Goal: Task Accomplishment & Management: Use online tool/utility

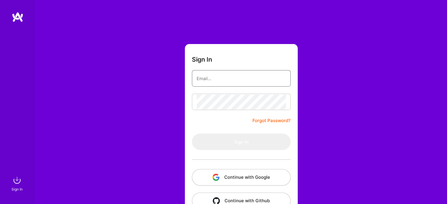
click at [227, 74] on input "email" at bounding box center [241, 78] width 89 height 15
click at [229, 61] on form "Sign In Forgot Password? Sign In Continue with Google Continue with Github" at bounding box center [241, 130] width 113 height 172
click at [223, 80] on input "email" at bounding box center [241, 78] width 89 height 15
type input "[EMAIL_ADDRESS][DOMAIN_NAME]"
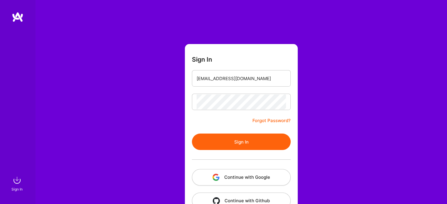
click at [246, 141] on button "Sign In" at bounding box center [241, 142] width 99 height 16
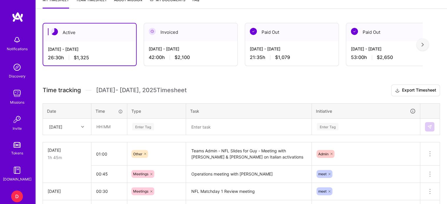
scroll to position [115, 0]
click at [99, 123] on input "text" at bounding box center [109, 127] width 35 height 16
type input "00:45"
click at [146, 125] on div "Enter Tag" at bounding box center [157, 126] width 58 height 15
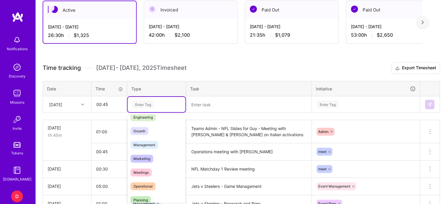
scroll to position [53, 0]
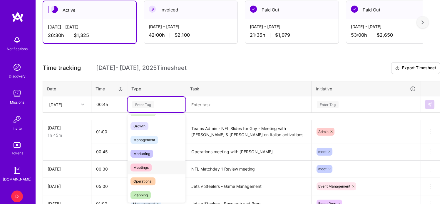
click at [142, 167] on span "Meetings" at bounding box center [141, 168] width 21 height 8
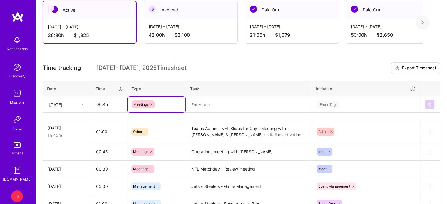
click at [199, 107] on textarea at bounding box center [249, 104] width 124 height 15
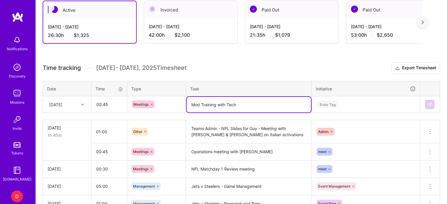
type textarea "Mod Training with Tech"
click at [333, 102] on div "Enter Tag" at bounding box center [366, 104] width 108 height 15
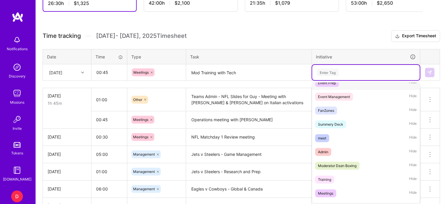
scroll to position [77, 0]
click at [326, 136] on div "meet" at bounding box center [322, 138] width 8 height 6
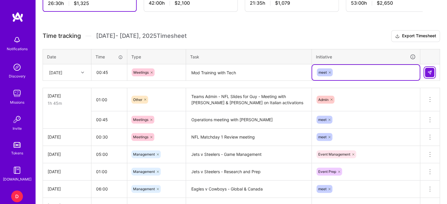
click at [428, 74] on button at bounding box center [429, 72] width 9 height 9
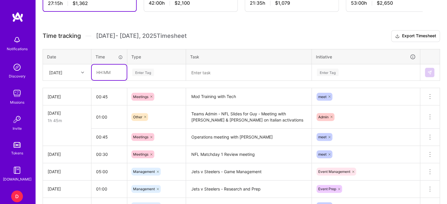
click at [100, 73] on input "text" at bounding box center [109, 73] width 35 height 16
type input "02:00"
click at [141, 71] on div "Enter Tag" at bounding box center [143, 72] width 22 height 9
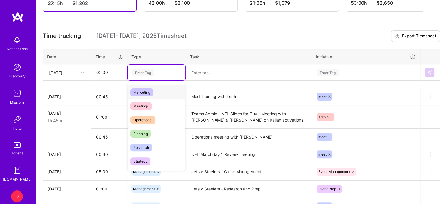
scroll to position [83, 0]
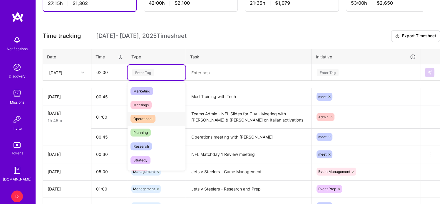
click at [147, 118] on span "Operational" at bounding box center [143, 119] width 25 height 8
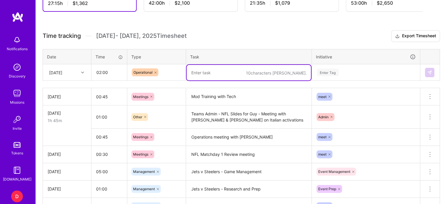
click at [206, 74] on textarea at bounding box center [249, 73] width 124 height 16
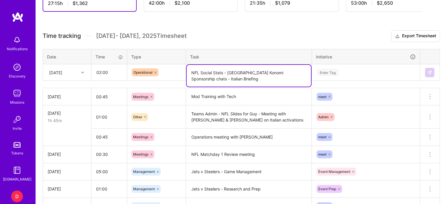
type textarea "NFL Social Stats - [GEOGRAPHIC_DATA] Konomi Sponsorship chats - Italian Briefing"
click at [327, 71] on div "Enter Tag" at bounding box center [328, 72] width 22 height 9
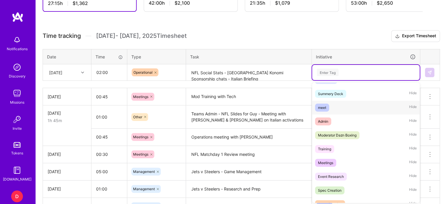
scroll to position [108, 0]
click at [321, 118] on div "Admin" at bounding box center [323, 121] width 10 height 6
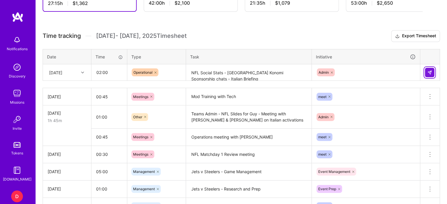
click at [429, 68] on button at bounding box center [429, 72] width 9 height 9
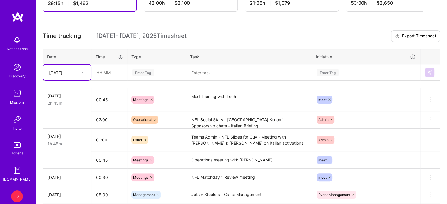
scroll to position [185, 0]
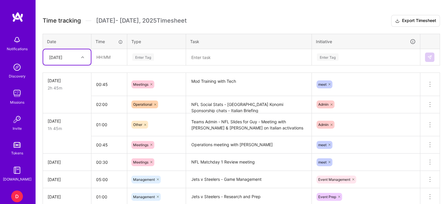
click at [268, 103] on textarea "NFL Social Stats - [GEOGRAPHIC_DATA] Konomi Sponsorship chats - Italian Briefing" at bounding box center [249, 105] width 124 height 16
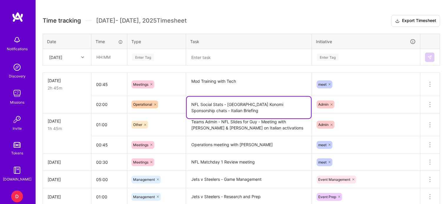
click at [220, 109] on textarea "NFL Social Stats - [GEOGRAPHIC_DATA] Konomi Sponsorship chats - Italian Briefing" at bounding box center [249, 108] width 124 height 22
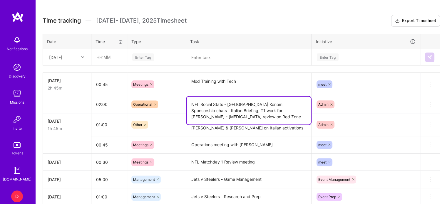
type textarea "NFL Social Stats - [GEOGRAPHIC_DATA] Konomi Sponsorship chats - Italian Briefin…"
click at [273, 9] on div "Active [DATE] - [DATE] 29:15 h $1,462 Invoiced [DATE] - [DATE] 42:00 h $2,100 P…" at bounding box center [242, 173] width 412 height 455
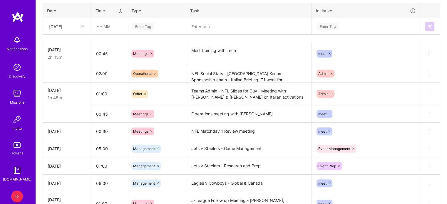
scroll to position [216, 0]
